Goal: Task Accomplishment & Management: Manage account settings

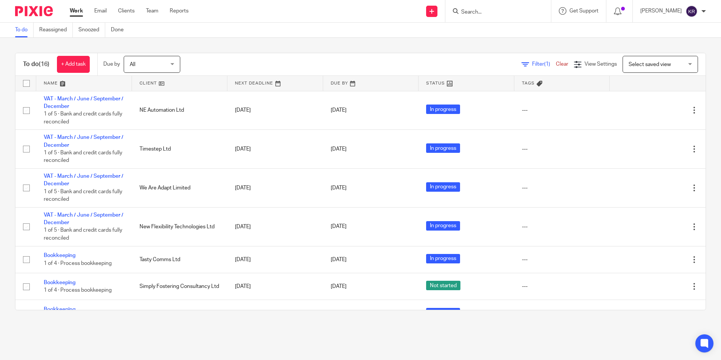
click at [176, 68] on div "All All" at bounding box center [152, 64] width 57 height 17
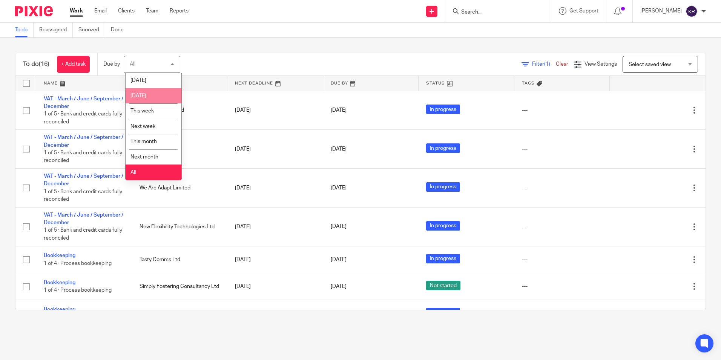
click at [159, 96] on li "[DATE]" at bounding box center [154, 95] width 56 height 15
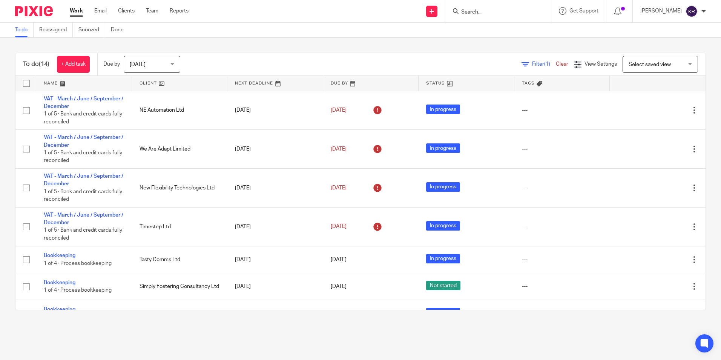
click at [174, 65] on div "Tomorrow Tomorrow" at bounding box center [152, 64] width 57 height 17
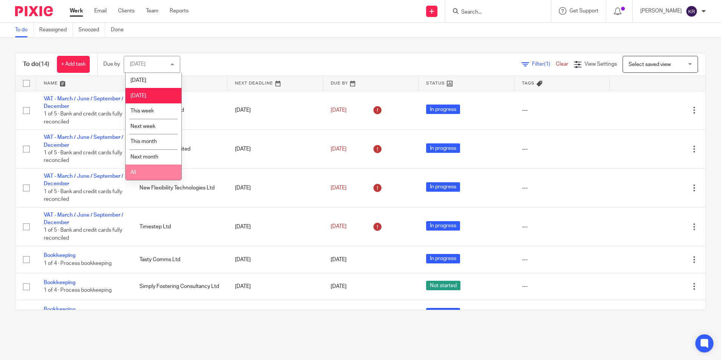
click at [152, 172] on li "All" at bounding box center [154, 171] width 56 height 15
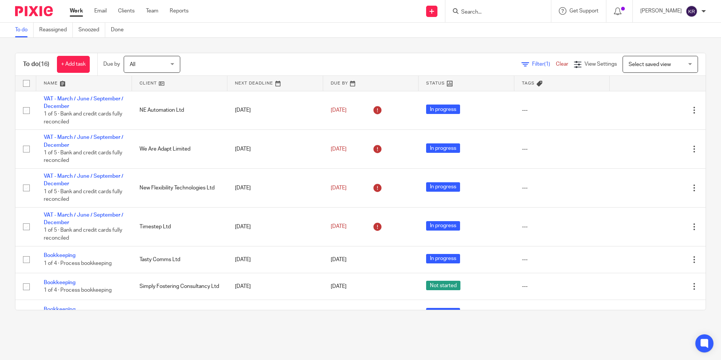
click at [175, 67] on div "All All" at bounding box center [152, 64] width 57 height 17
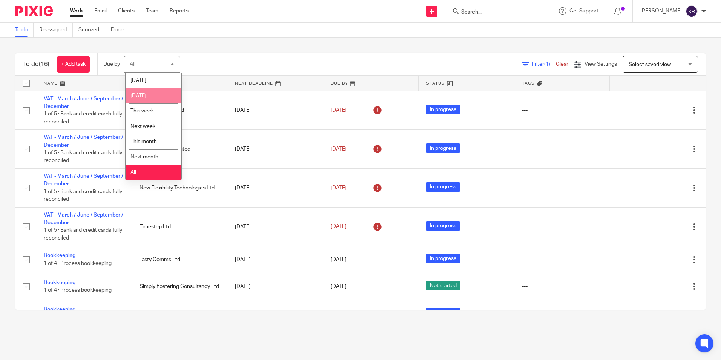
click at [167, 97] on li "[DATE]" at bounding box center [154, 95] width 56 height 15
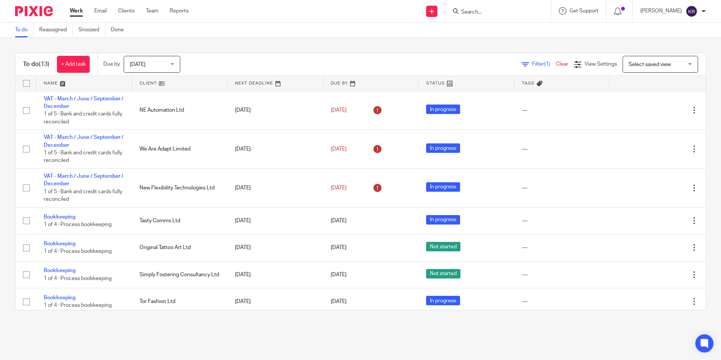
click at [172, 63] on div "[DATE] [DATE]" at bounding box center [152, 64] width 57 height 17
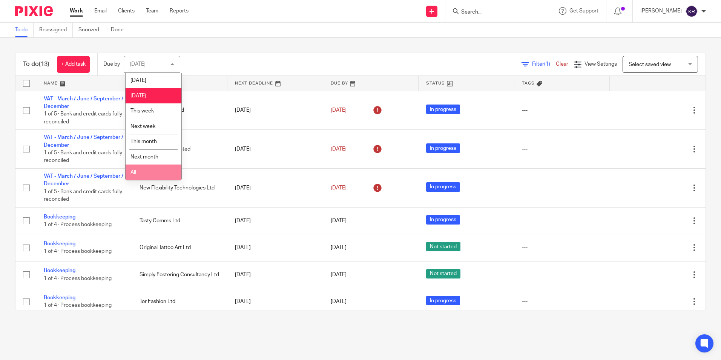
click at [160, 173] on li "All" at bounding box center [154, 171] width 56 height 15
